Goal: Task Accomplishment & Management: Manage account settings

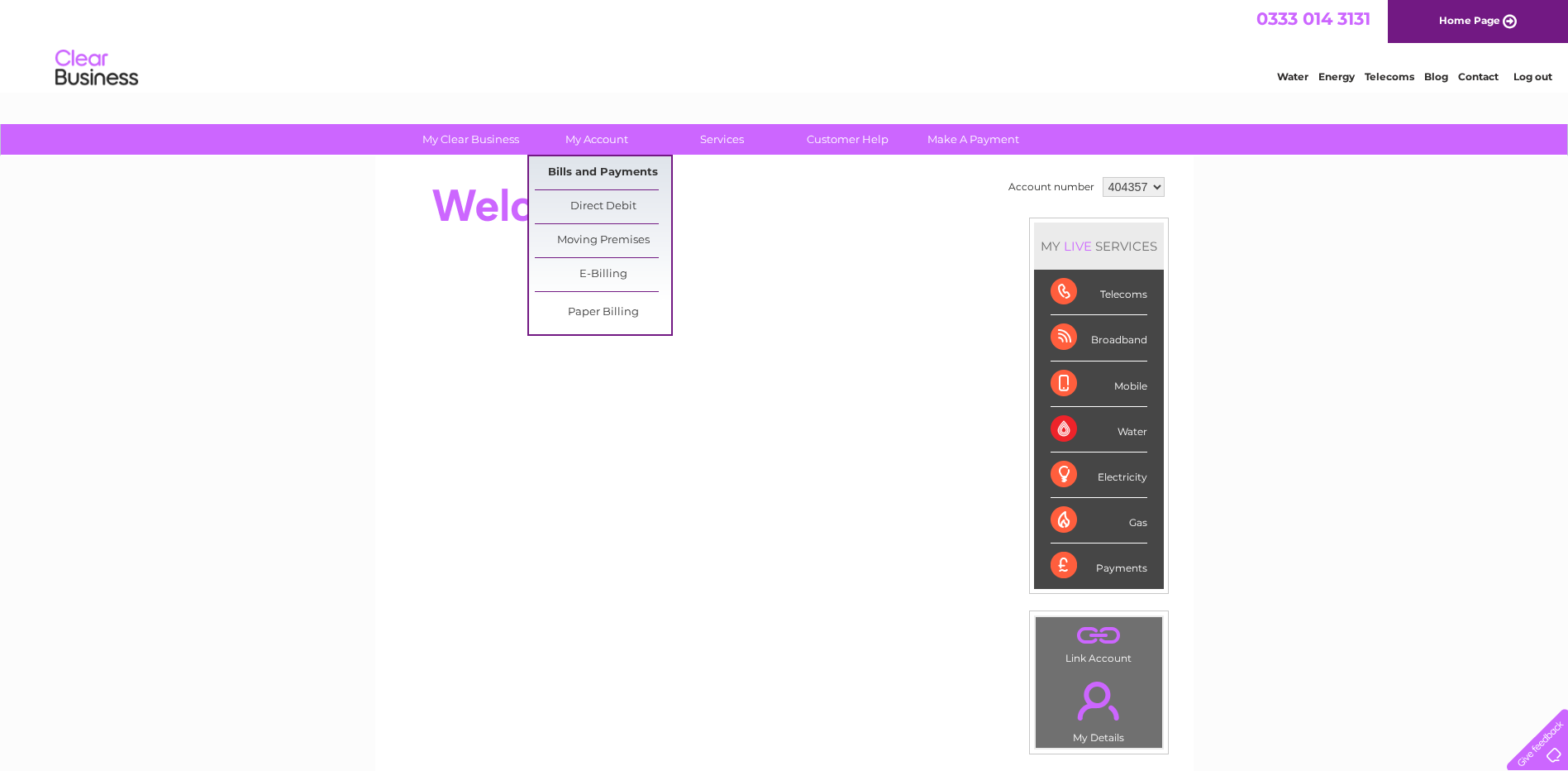
click at [578, 164] on link "Bills and Payments" at bounding box center [603, 173] width 136 height 34
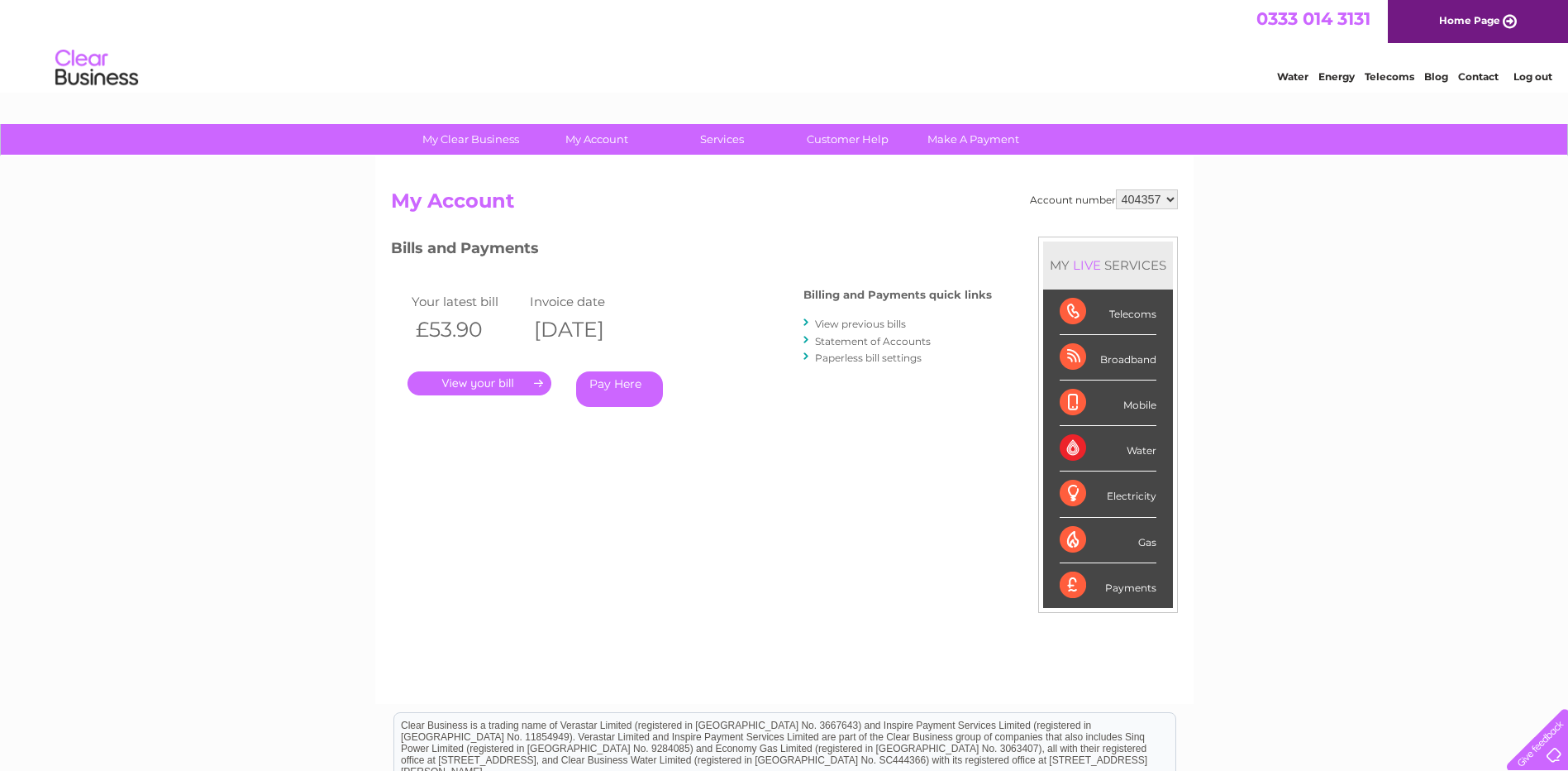
click at [517, 377] on link "." at bounding box center [480, 383] width 144 height 24
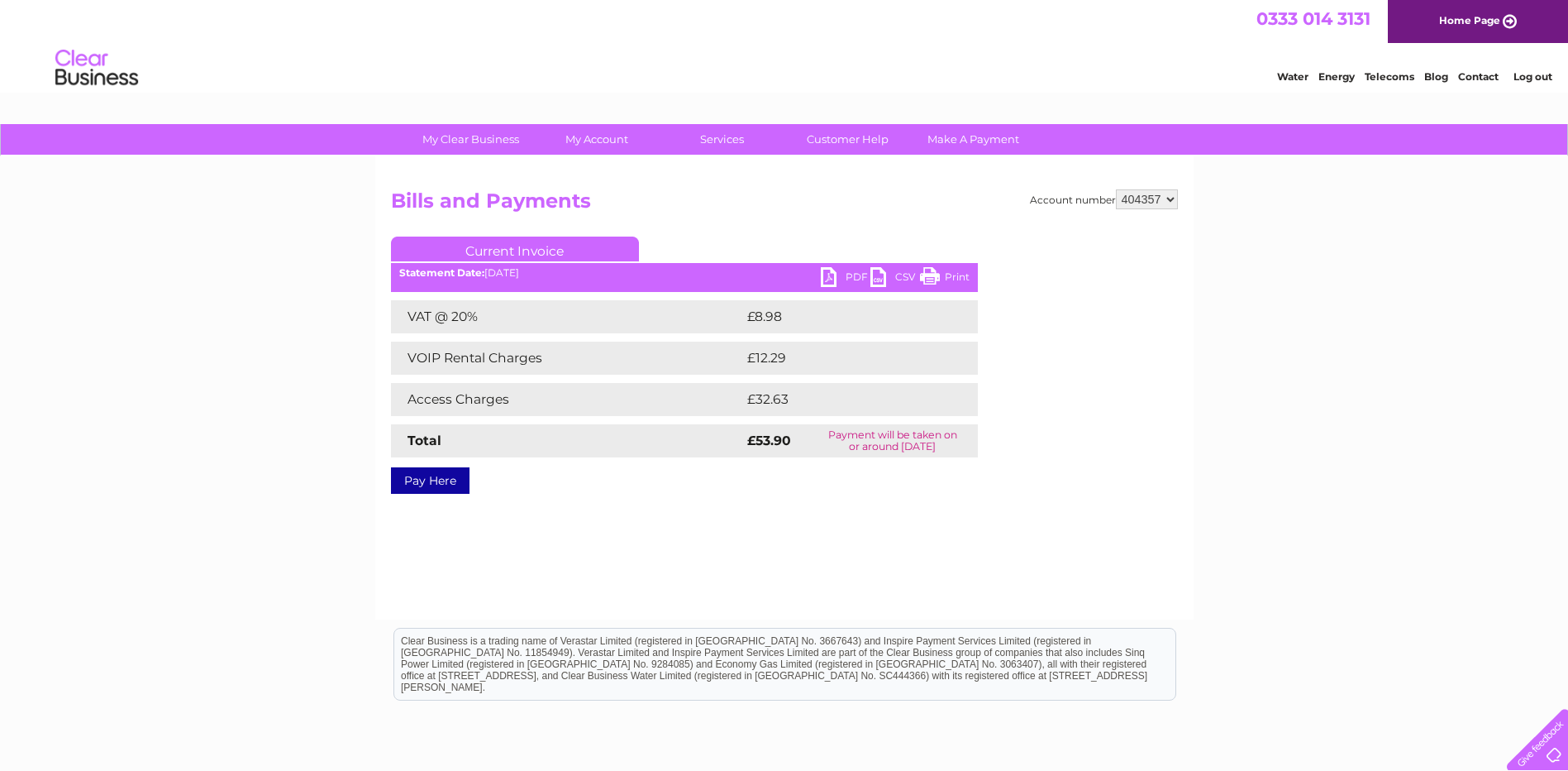
click at [958, 273] on link "Print" at bounding box center [944, 279] width 49 height 24
click at [1533, 74] on link "Log out" at bounding box center [1532, 76] width 38 height 13
